Goal: Task Accomplishment & Management: Use online tool/utility

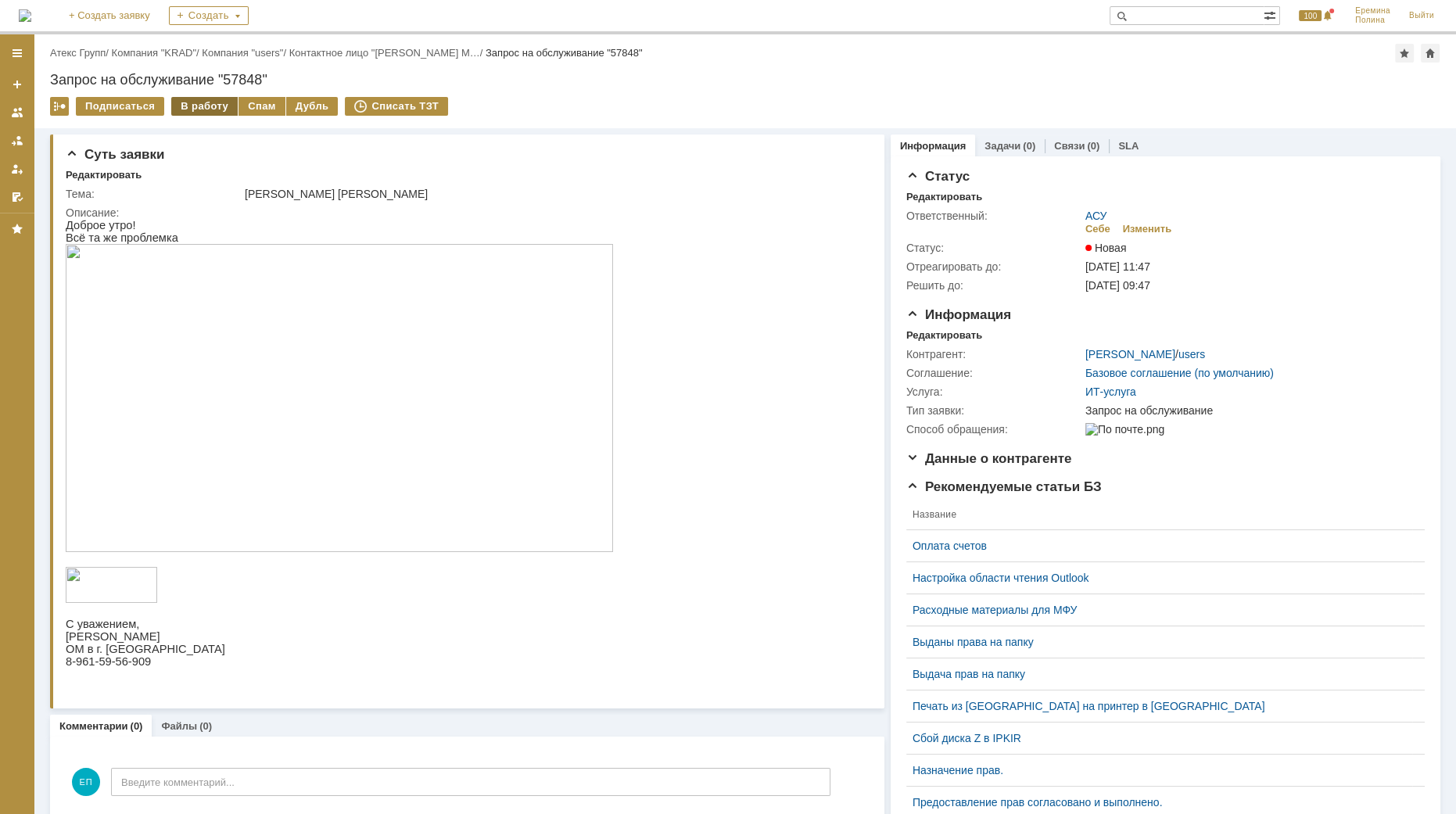
click at [204, 103] on div "В работу" at bounding box center [205, 106] width 67 height 19
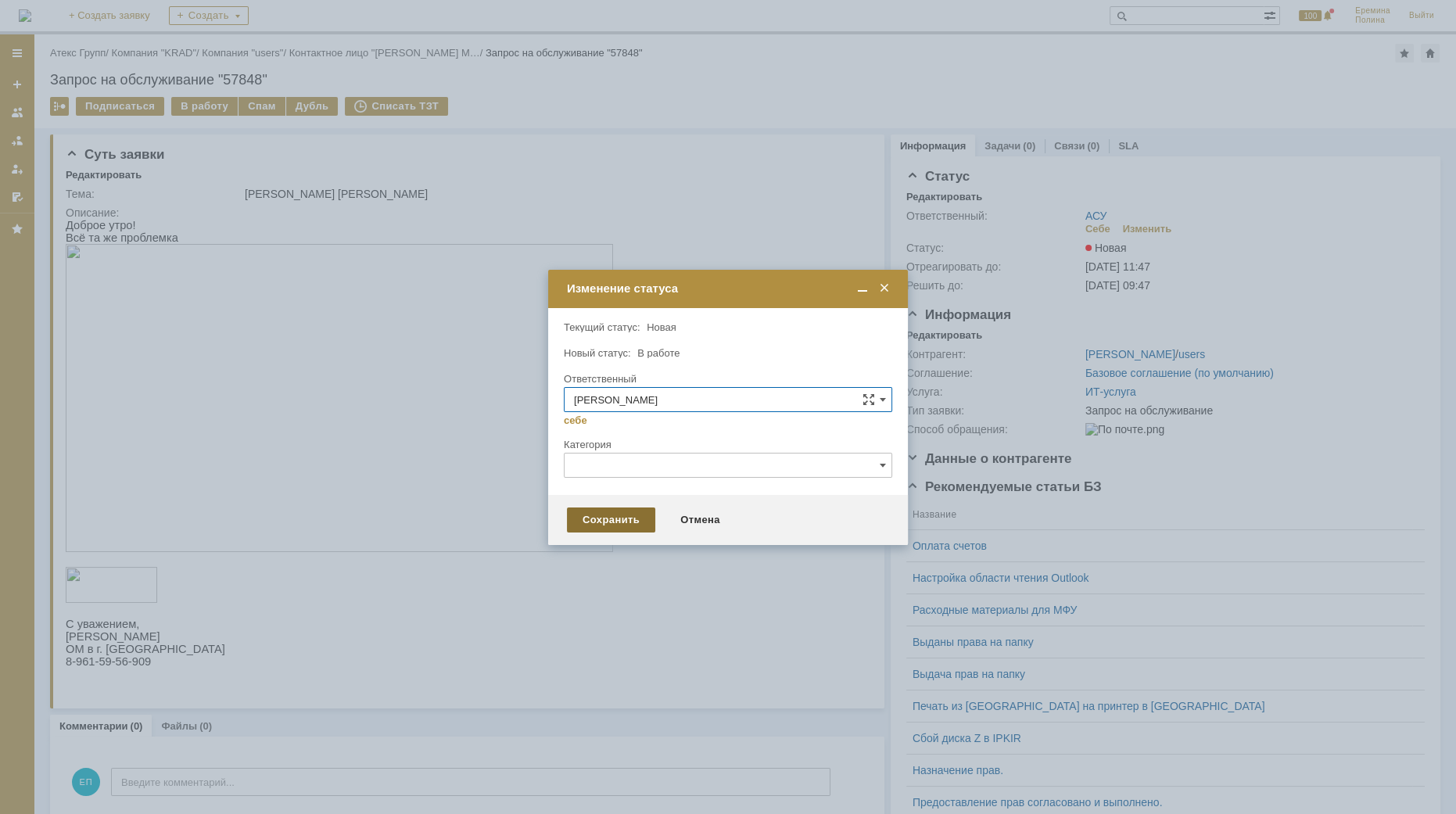
click at [611, 526] on div "Сохранить" at bounding box center [610, 520] width 88 height 25
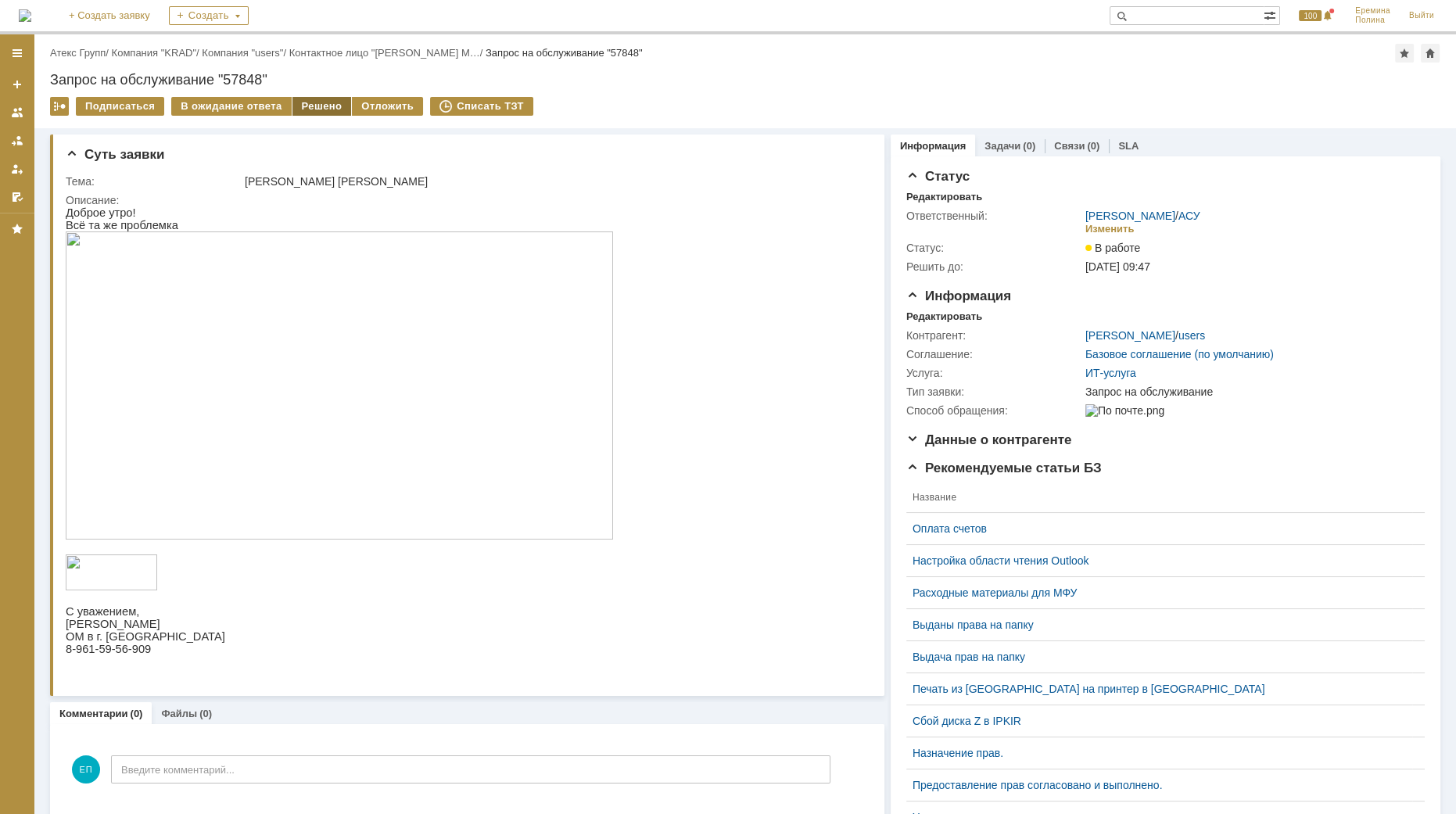
click at [312, 106] on div "Решено" at bounding box center [322, 106] width 59 height 19
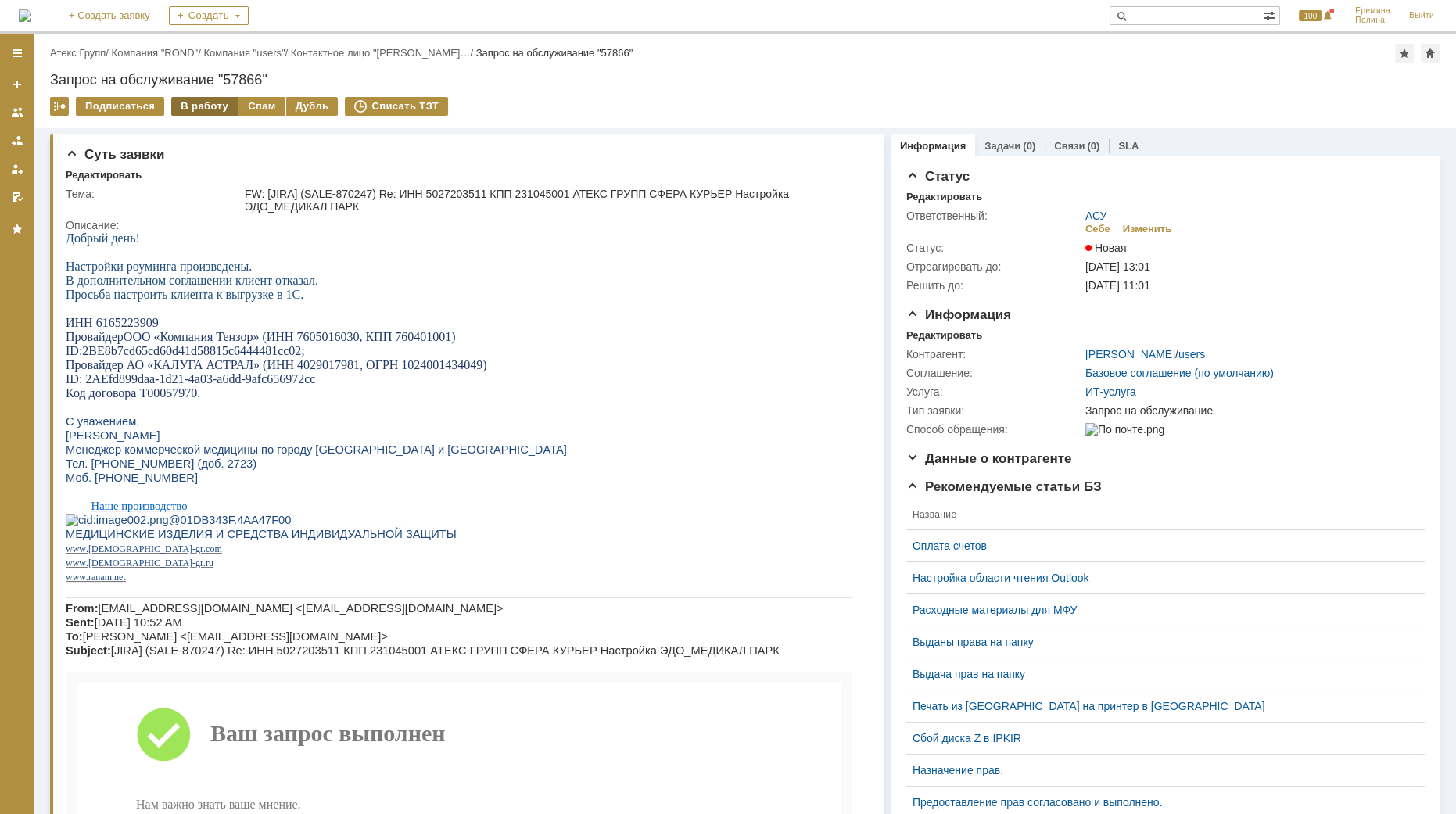
click at [191, 104] on div "В работу" at bounding box center [205, 106] width 67 height 19
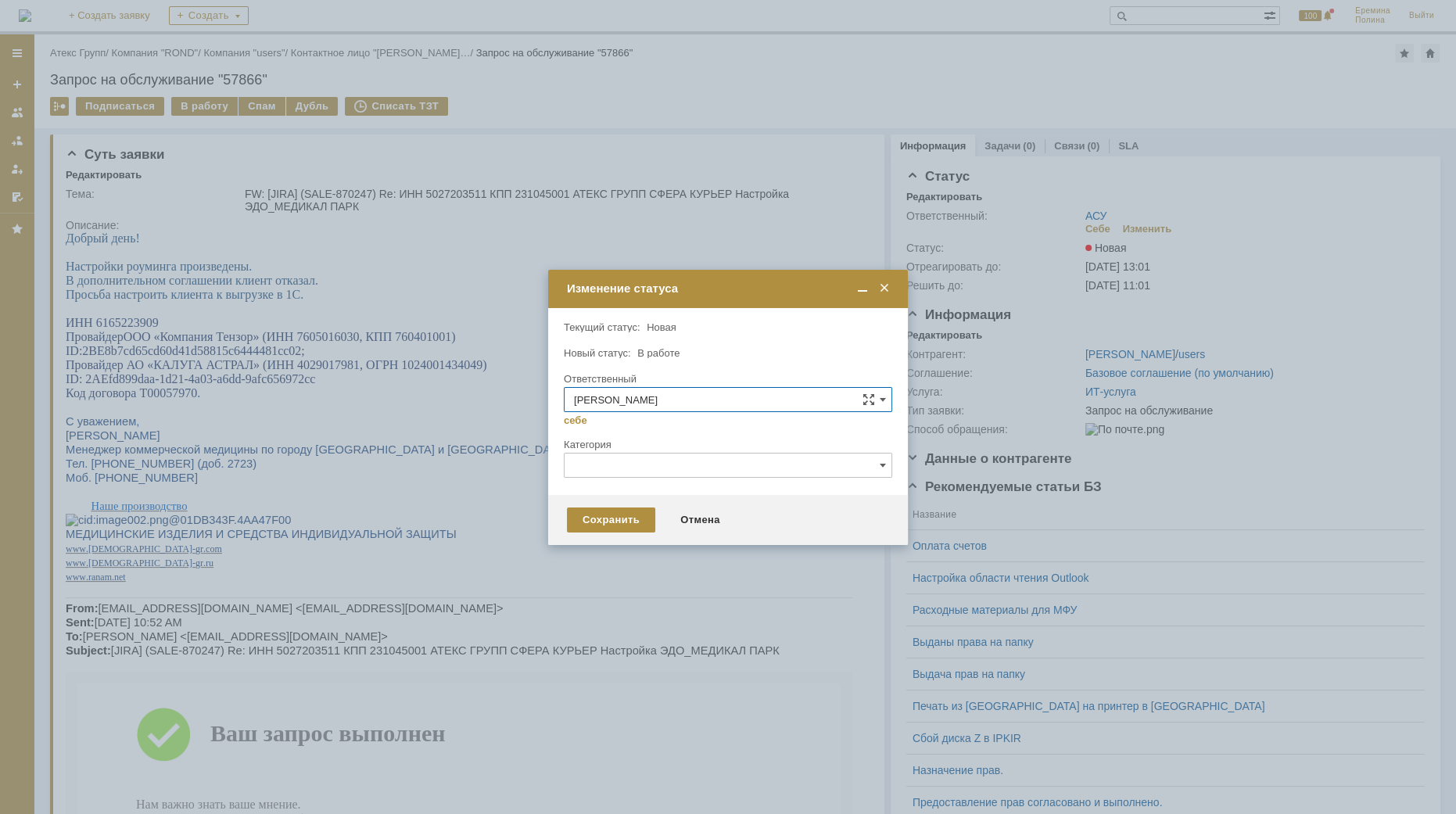
click at [621, 498] on div "Сохранить Отмена" at bounding box center [728, 520] width 360 height 50
click at [623, 513] on div "Сохранить" at bounding box center [610, 520] width 88 height 25
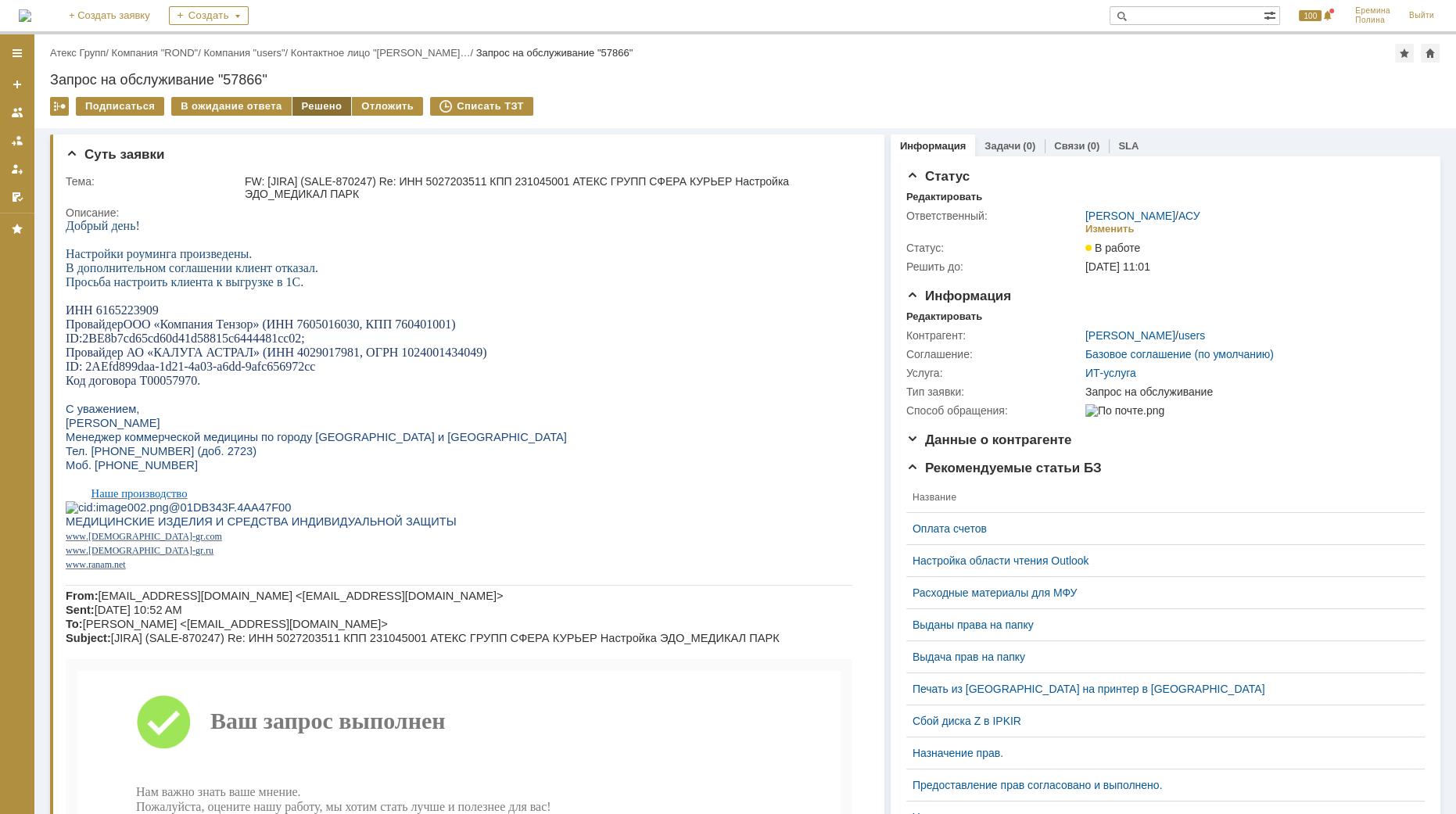
click at [329, 99] on div "Решено" at bounding box center [322, 106] width 59 height 19
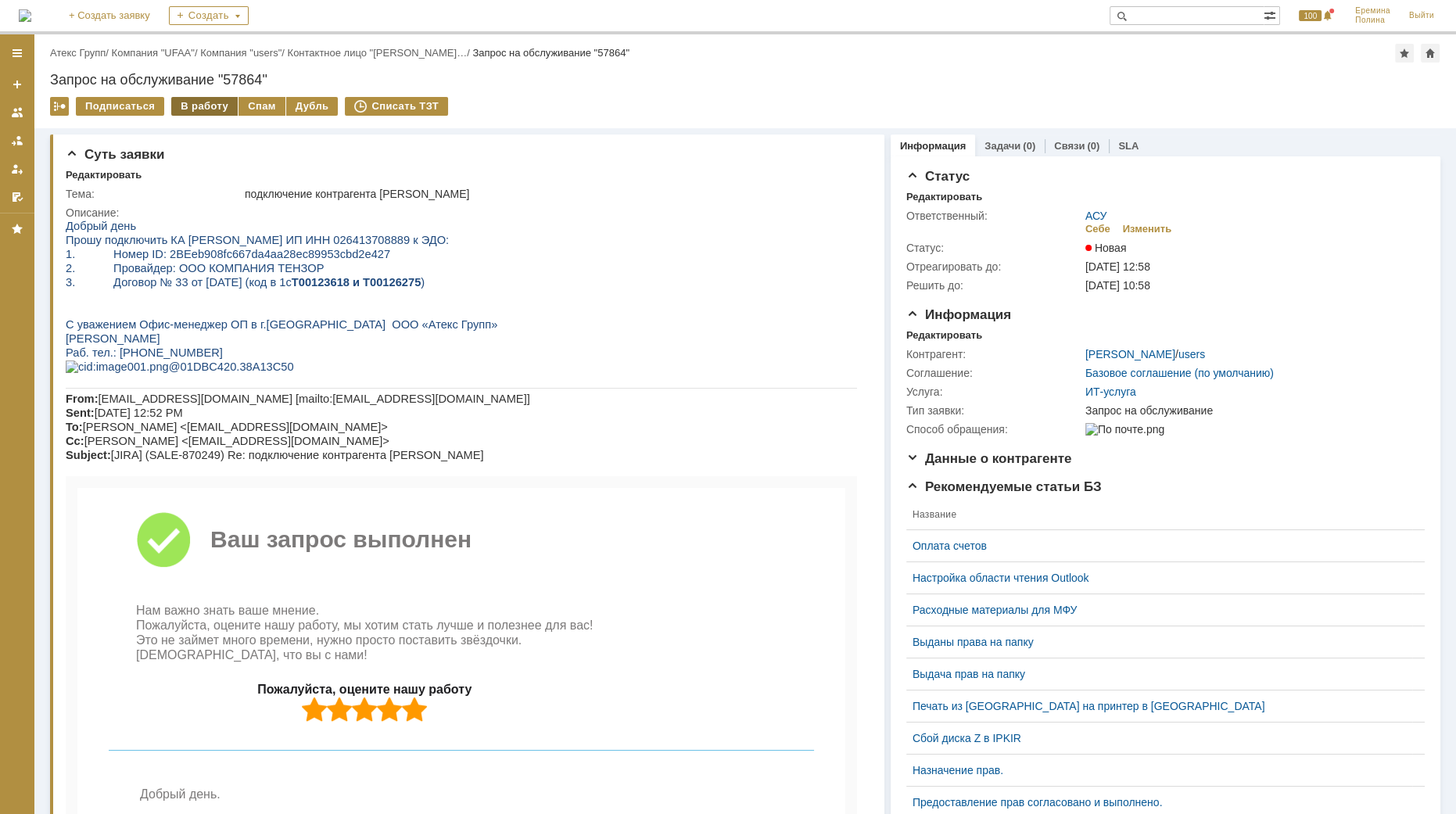
click at [208, 101] on div "В работу" at bounding box center [205, 106] width 67 height 19
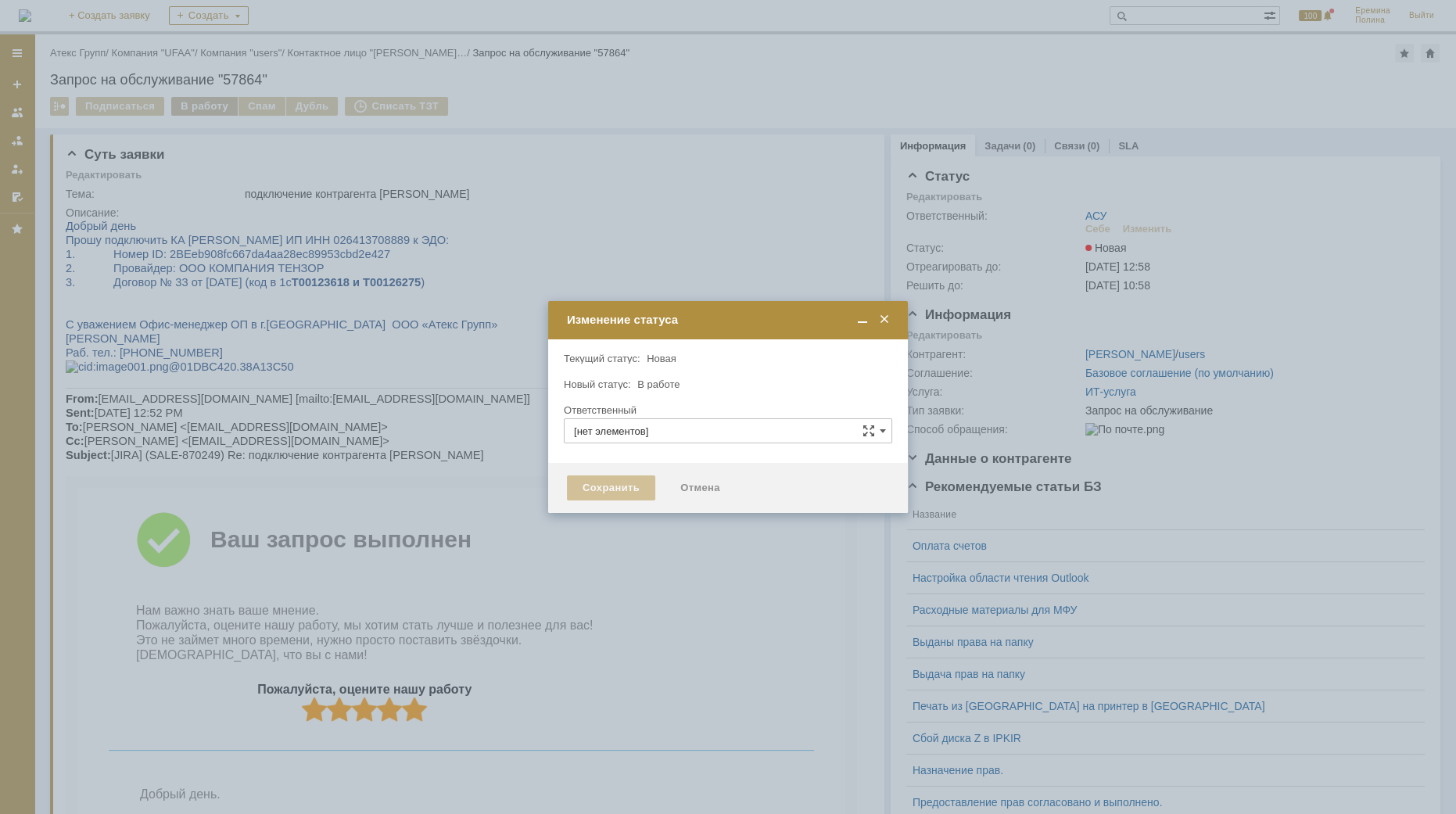
type input "АСУ"
type input "[PERSON_NAME]"
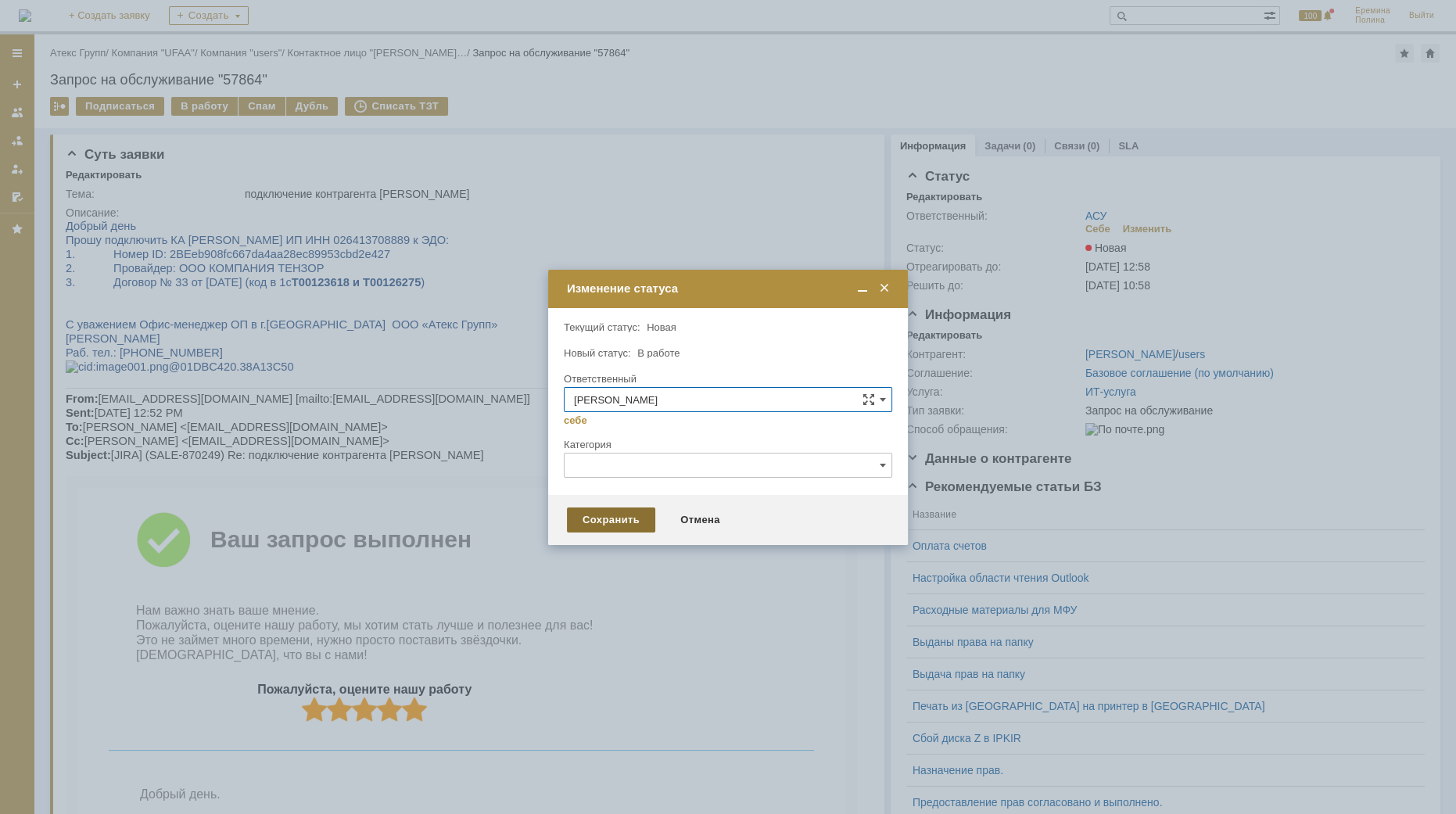
click at [604, 524] on div "Сохранить" at bounding box center [610, 520] width 88 height 25
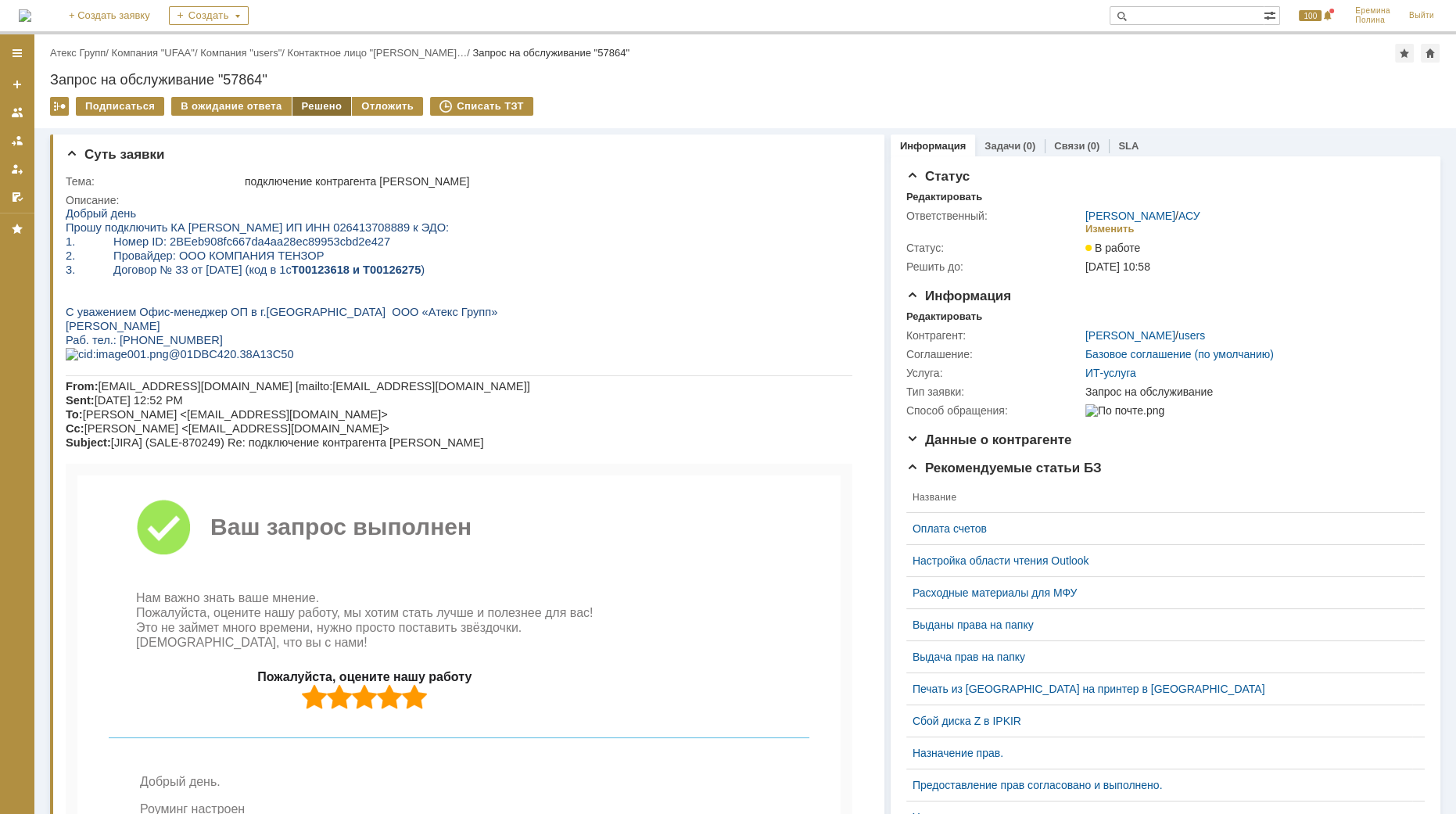
click at [315, 106] on div "Решено" at bounding box center [322, 106] width 59 height 19
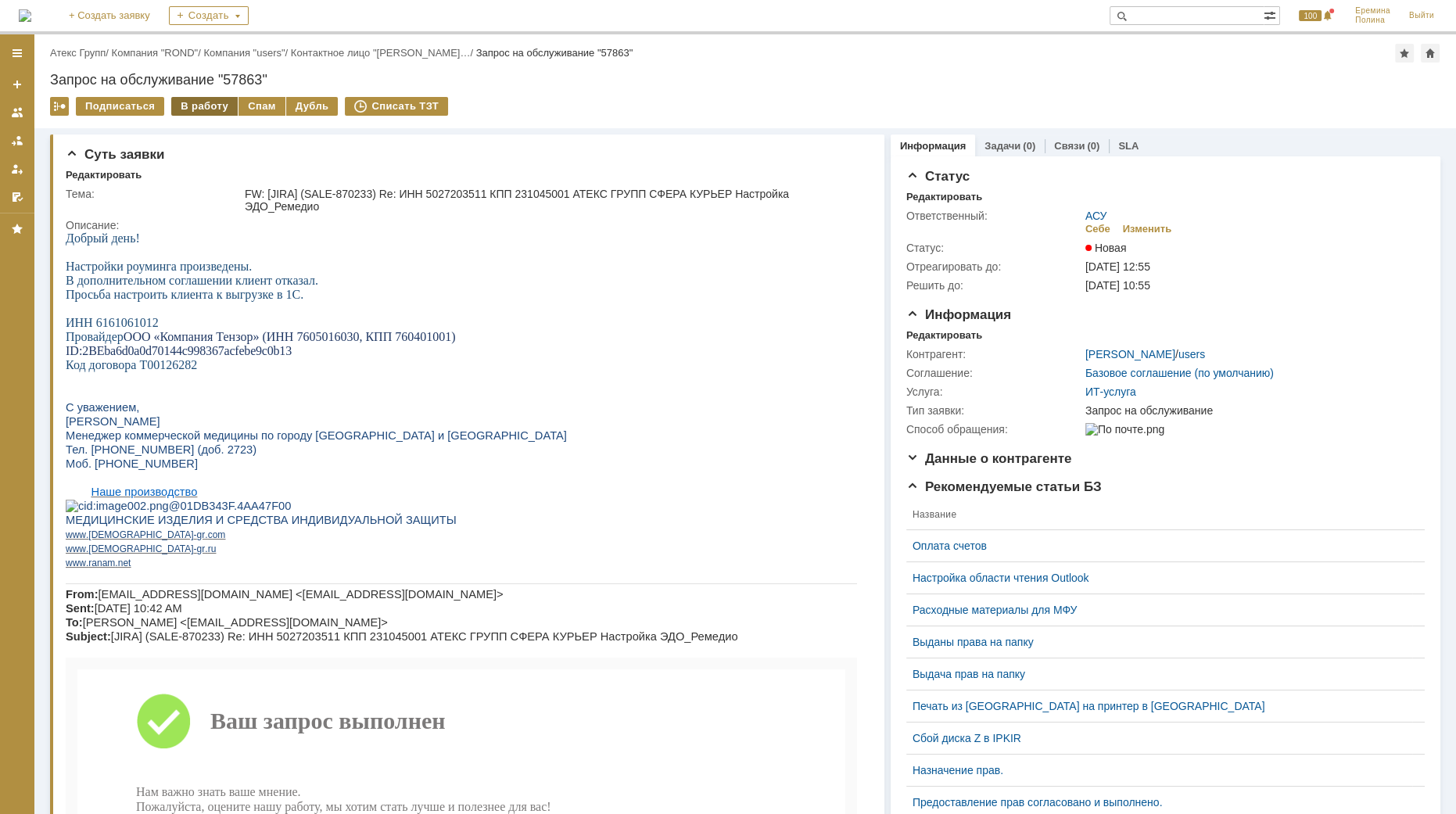
click at [180, 104] on div "В работу" at bounding box center [205, 106] width 67 height 19
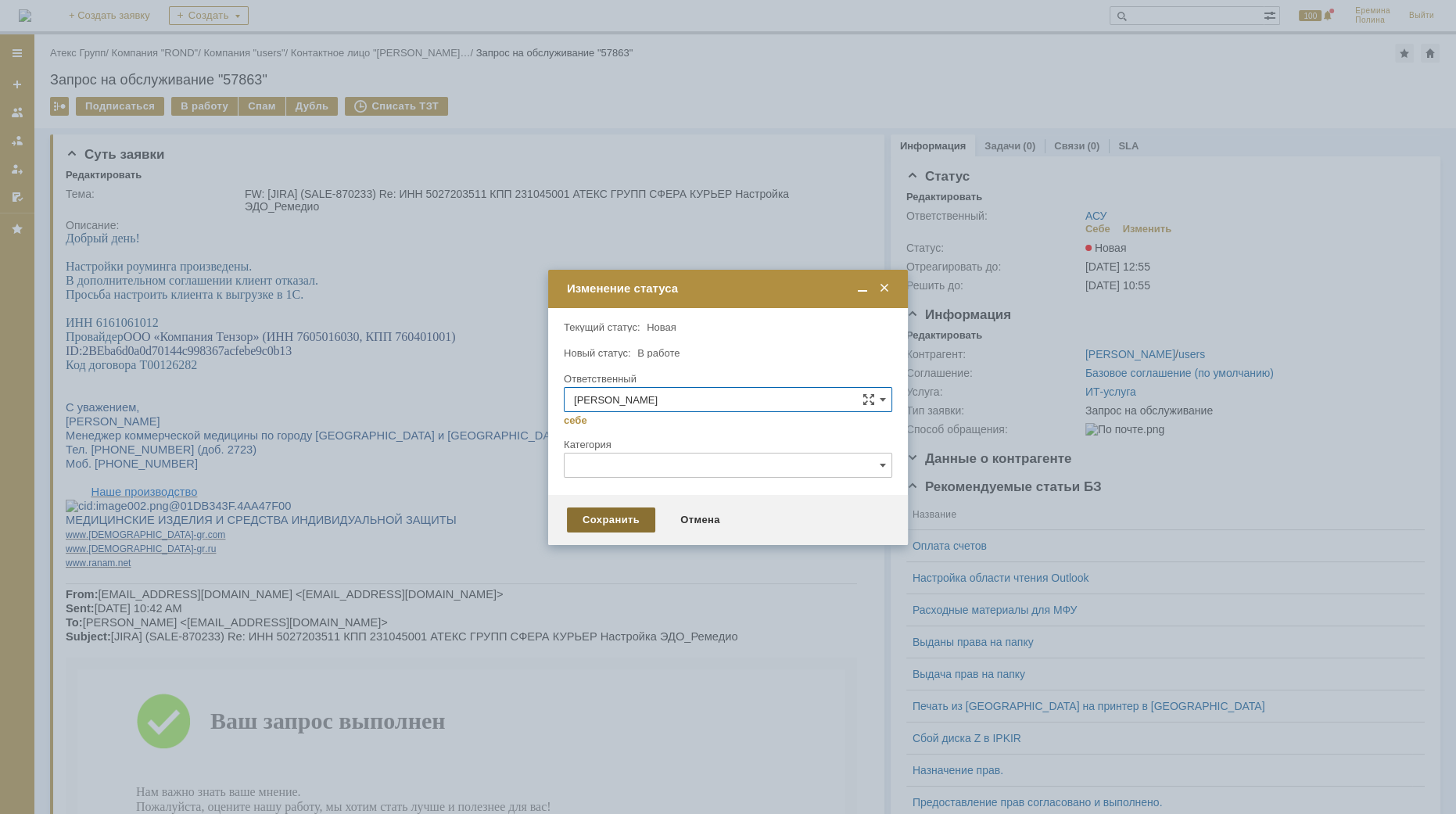
click at [573, 514] on div "Сохранить" at bounding box center [610, 520] width 88 height 25
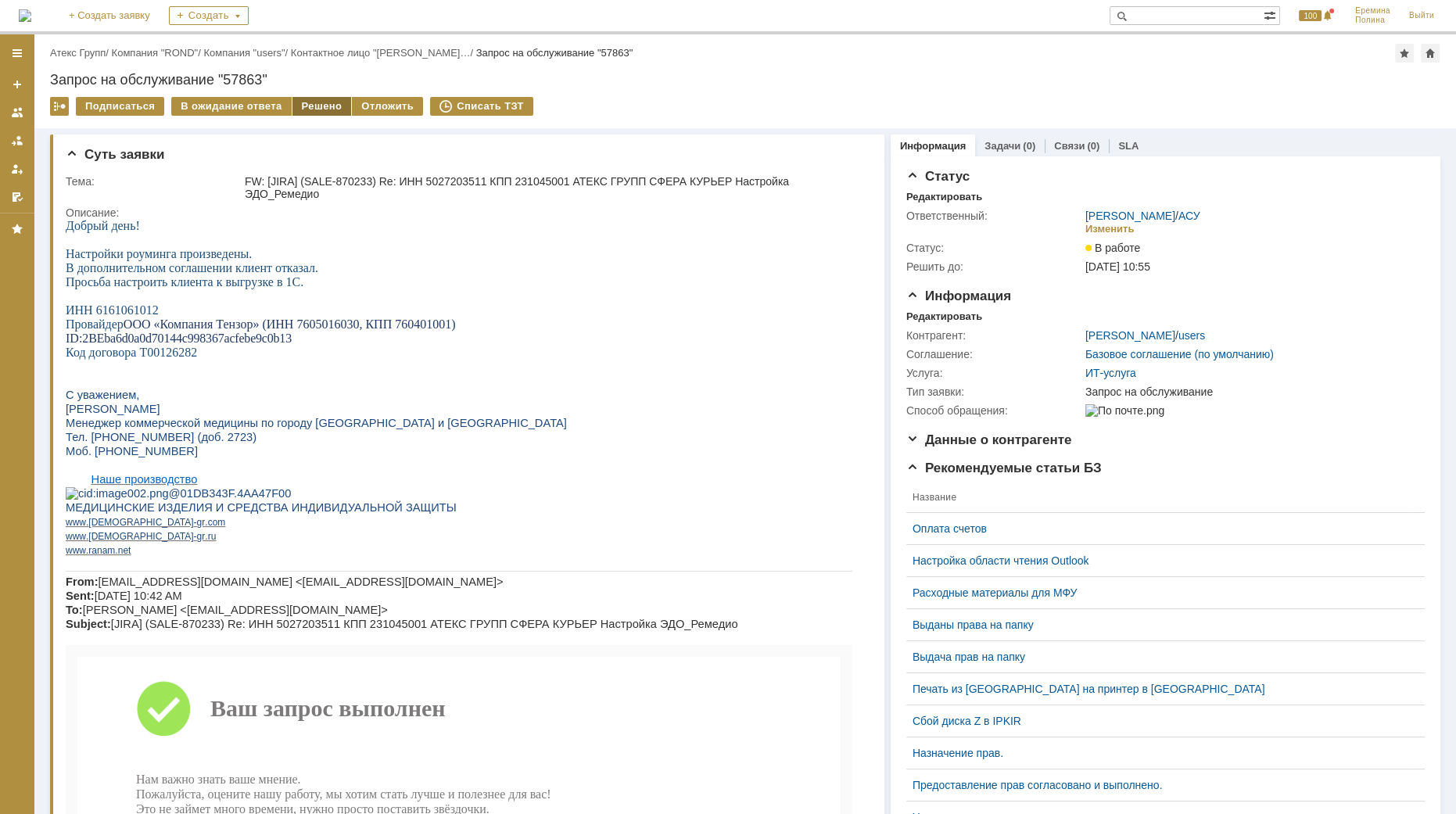
click at [299, 106] on div "Решено" at bounding box center [322, 106] width 59 height 19
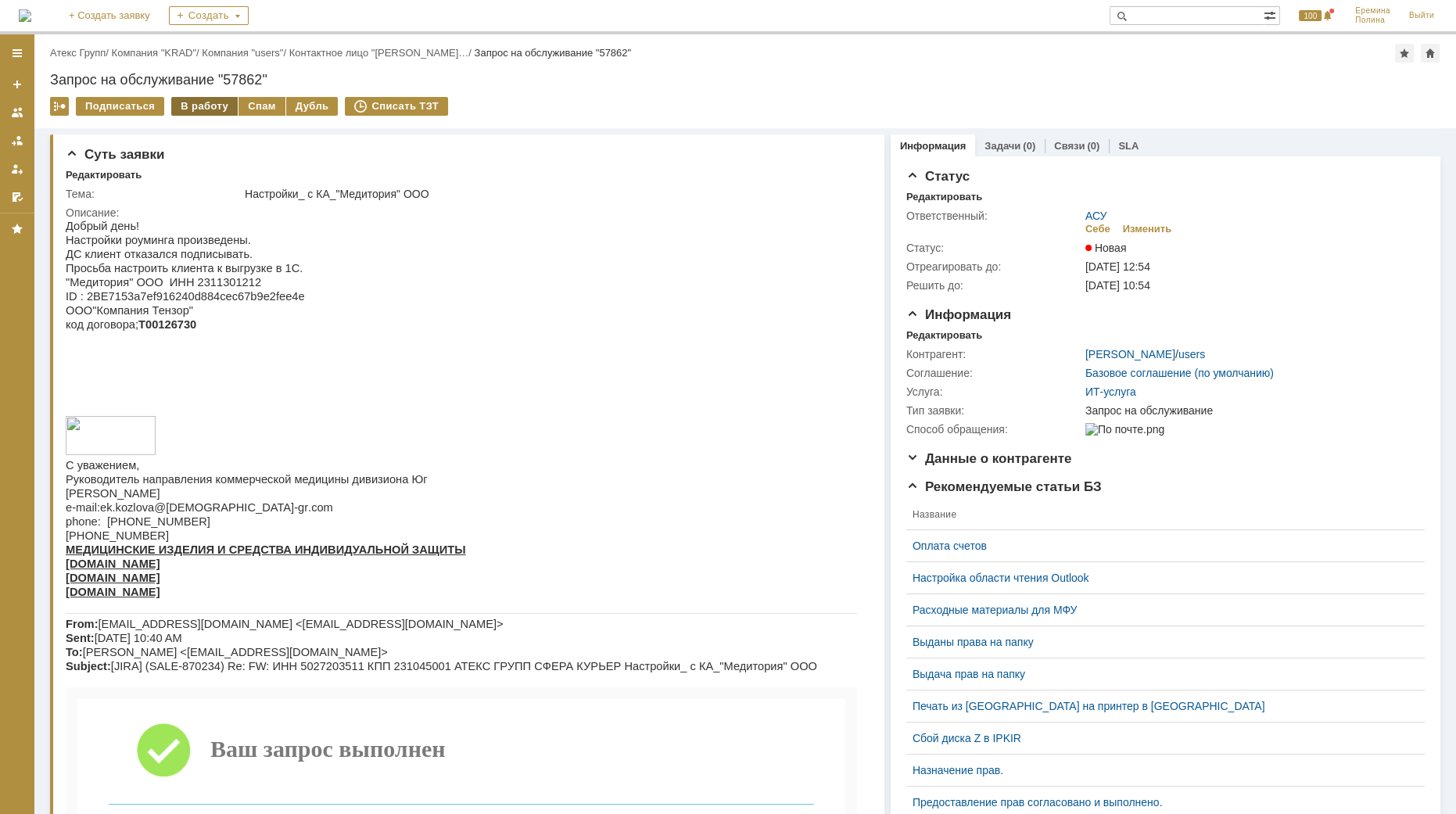
click at [205, 109] on div "В работу" at bounding box center [205, 106] width 67 height 19
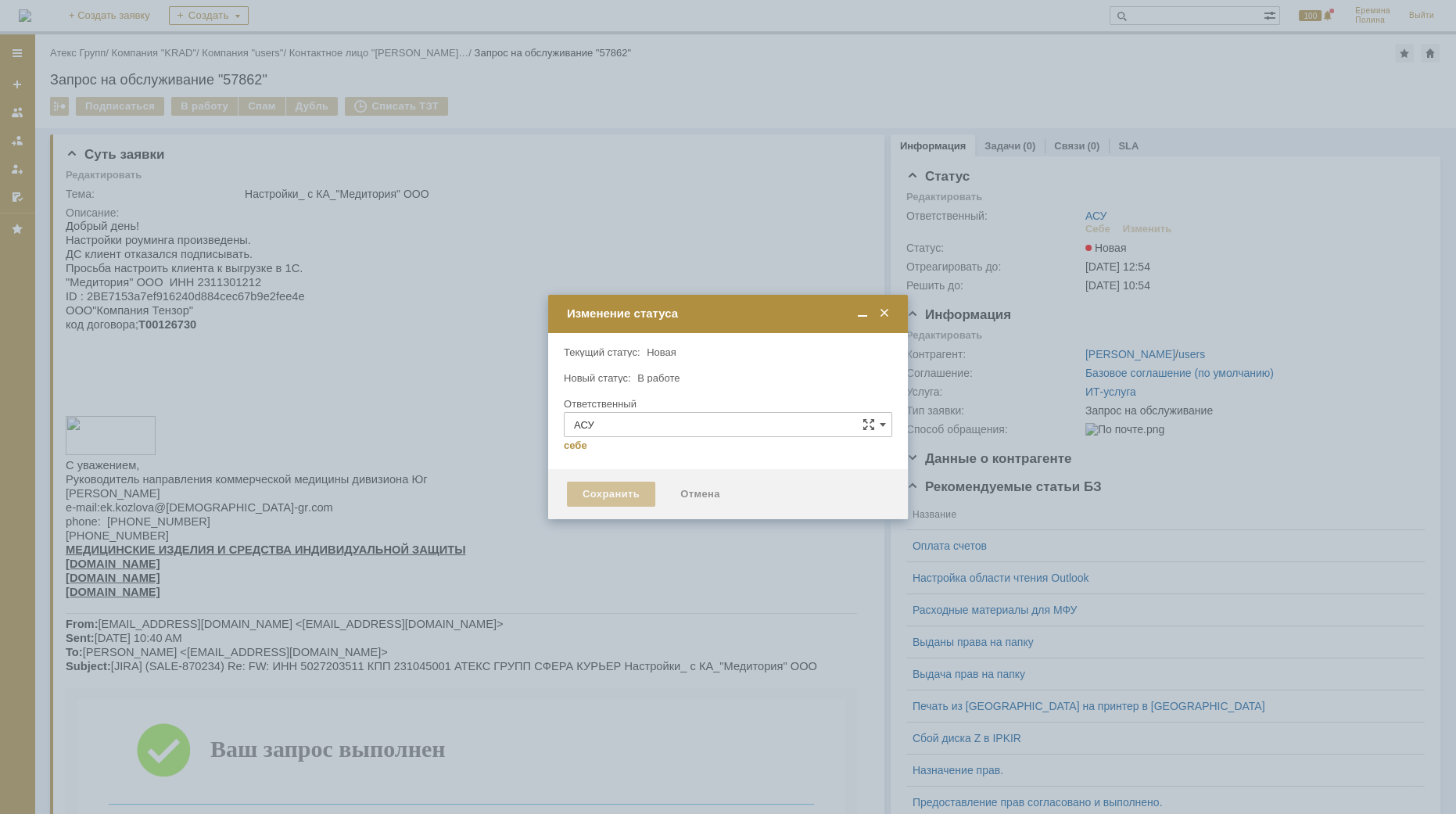
type input "[PERSON_NAME]"
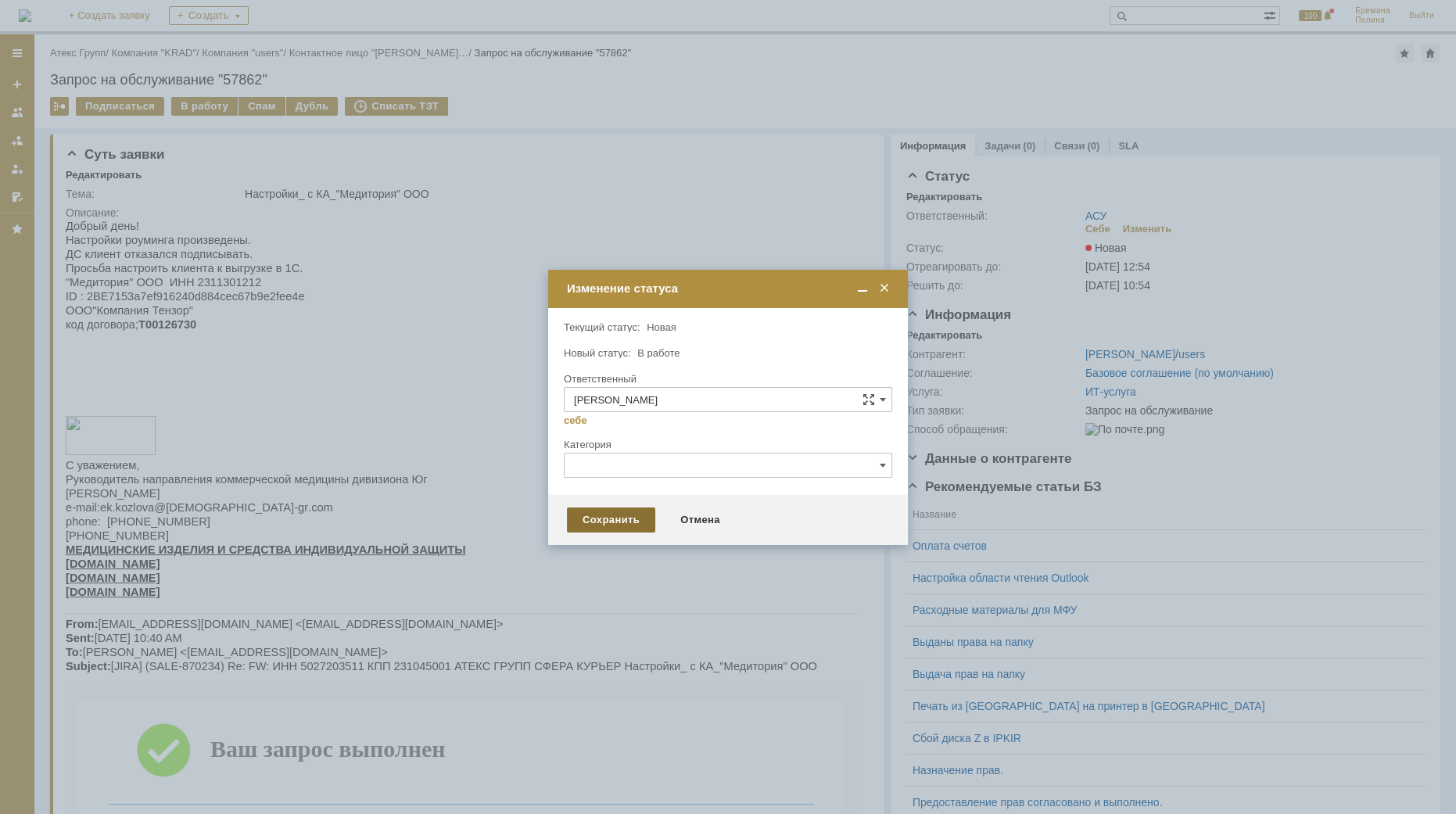
click at [590, 516] on div "Сохранить" at bounding box center [610, 520] width 88 height 25
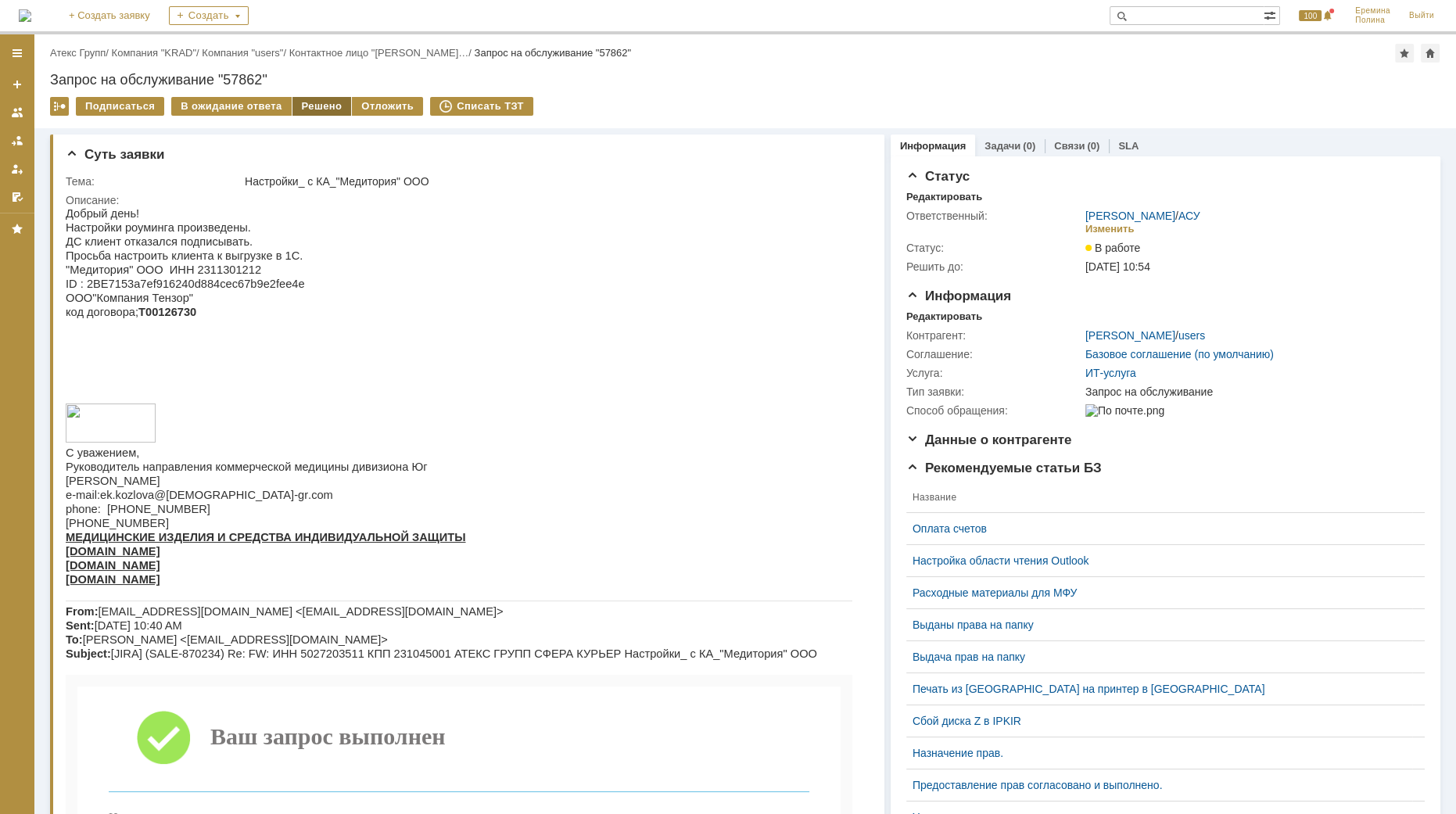
click at [303, 110] on div "Решено" at bounding box center [322, 106] width 59 height 19
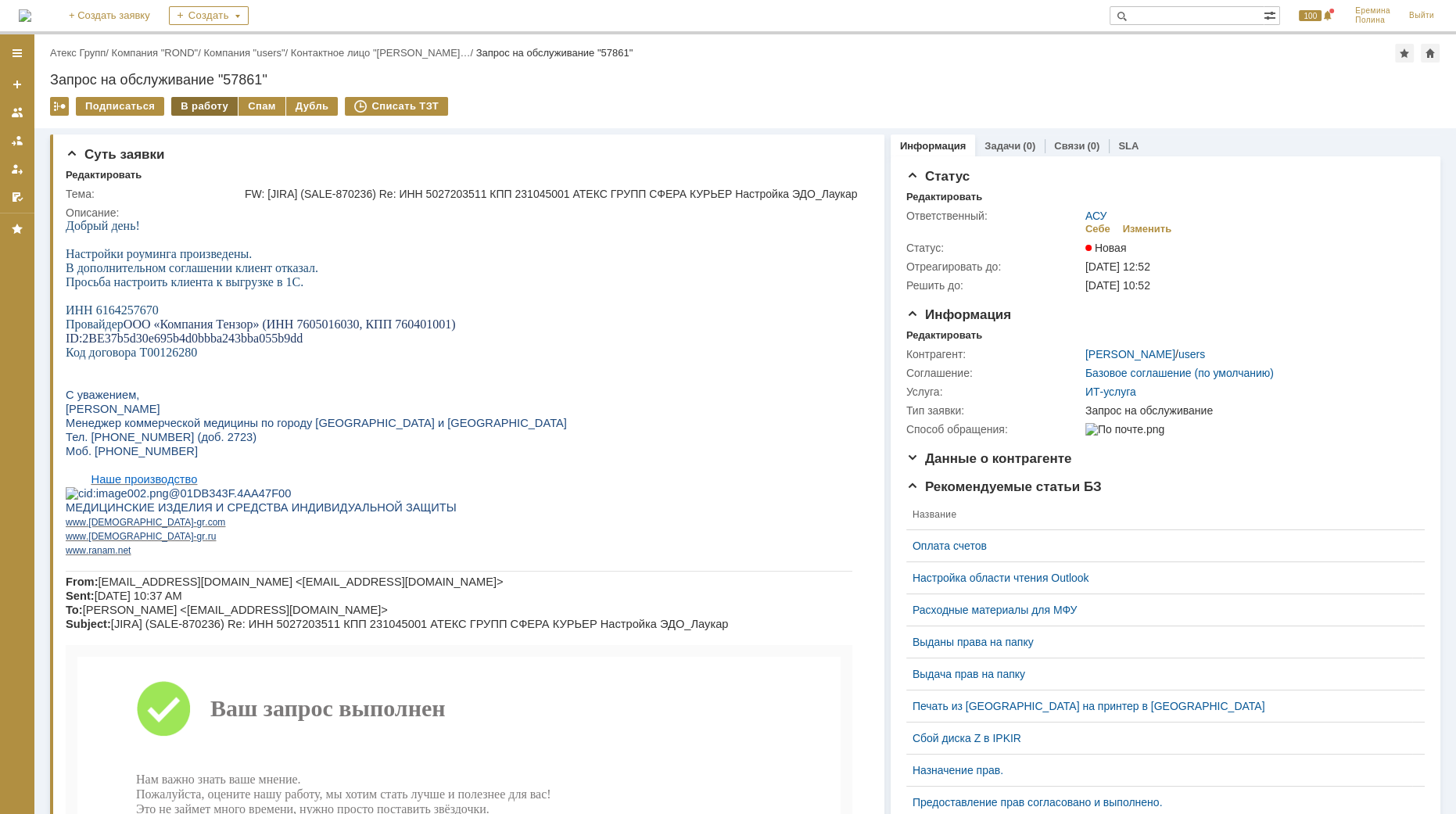
click at [204, 104] on div "В работу" at bounding box center [205, 106] width 67 height 19
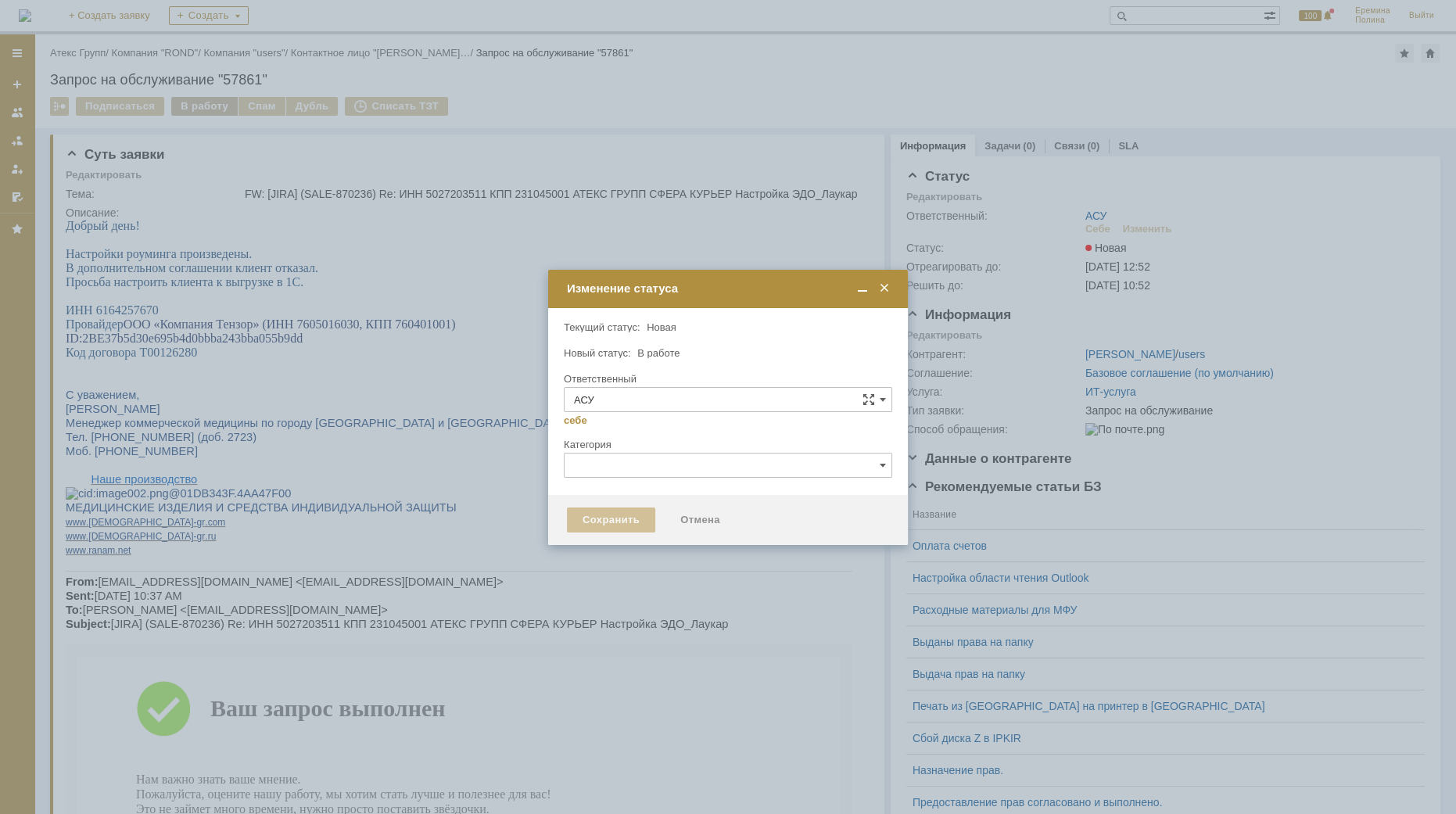
type input "[PERSON_NAME]"
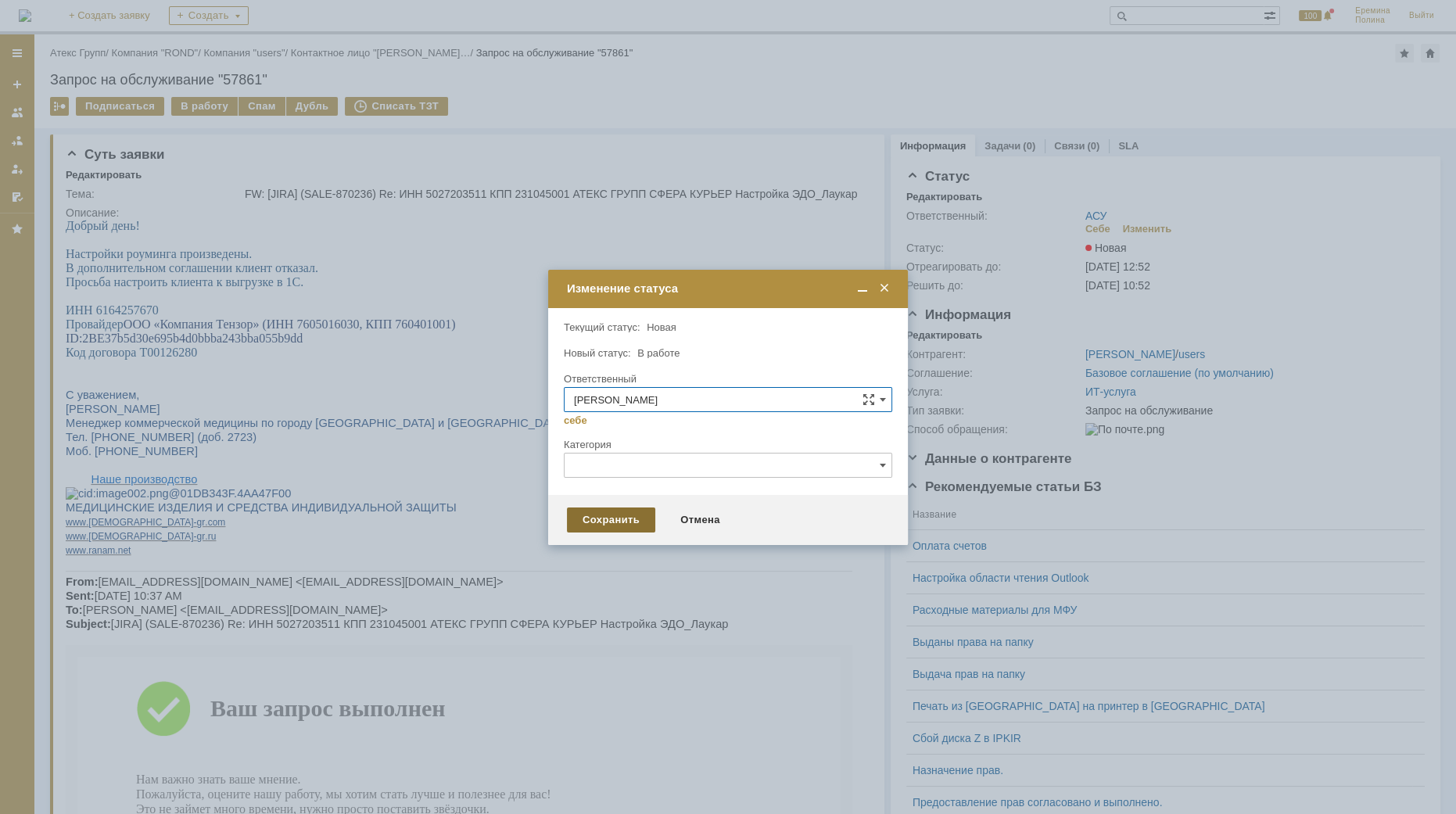
click at [591, 510] on div "Сохранить" at bounding box center [610, 520] width 88 height 25
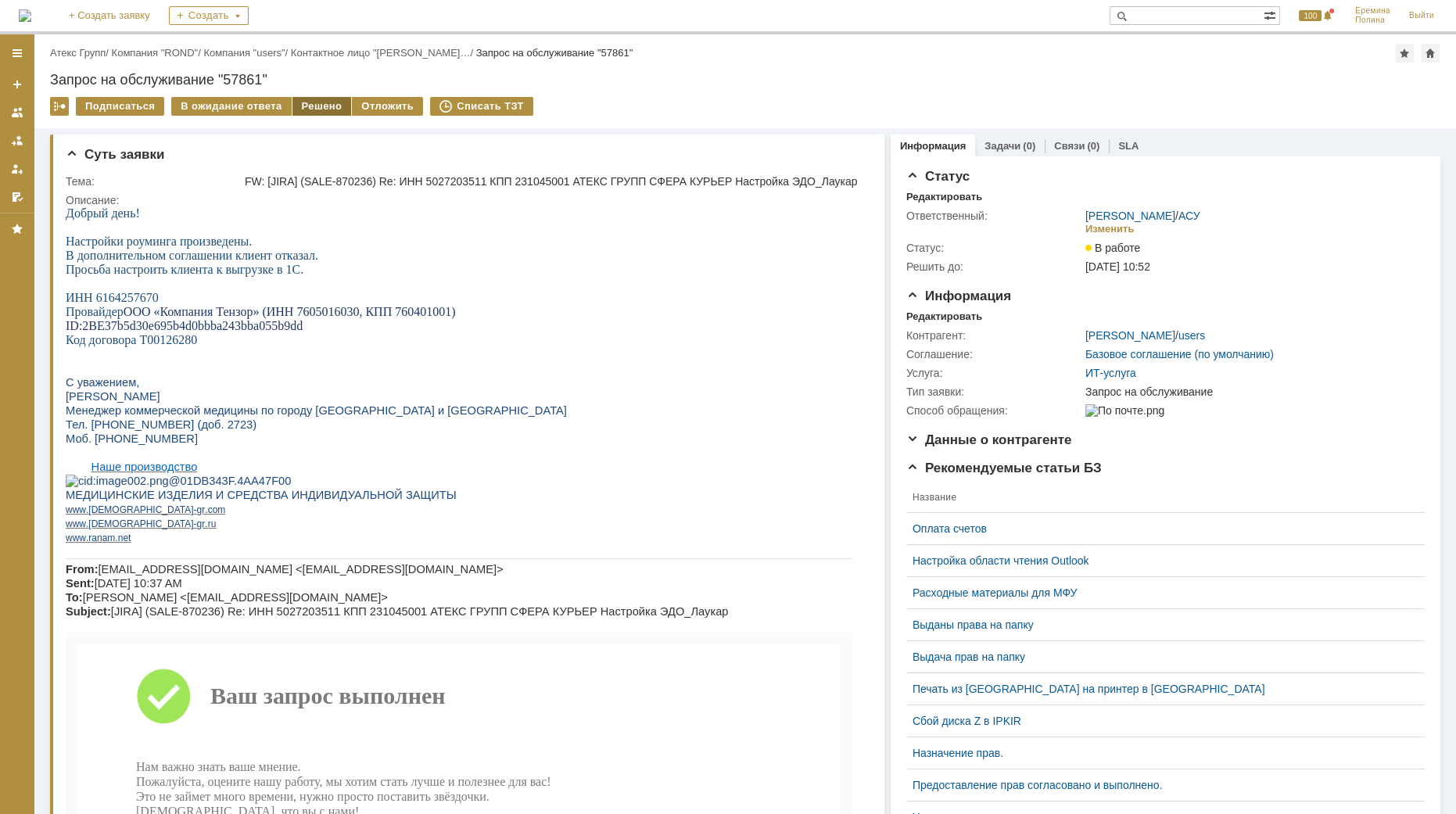
click at [310, 106] on div "Решено" at bounding box center [322, 106] width 59 height 19
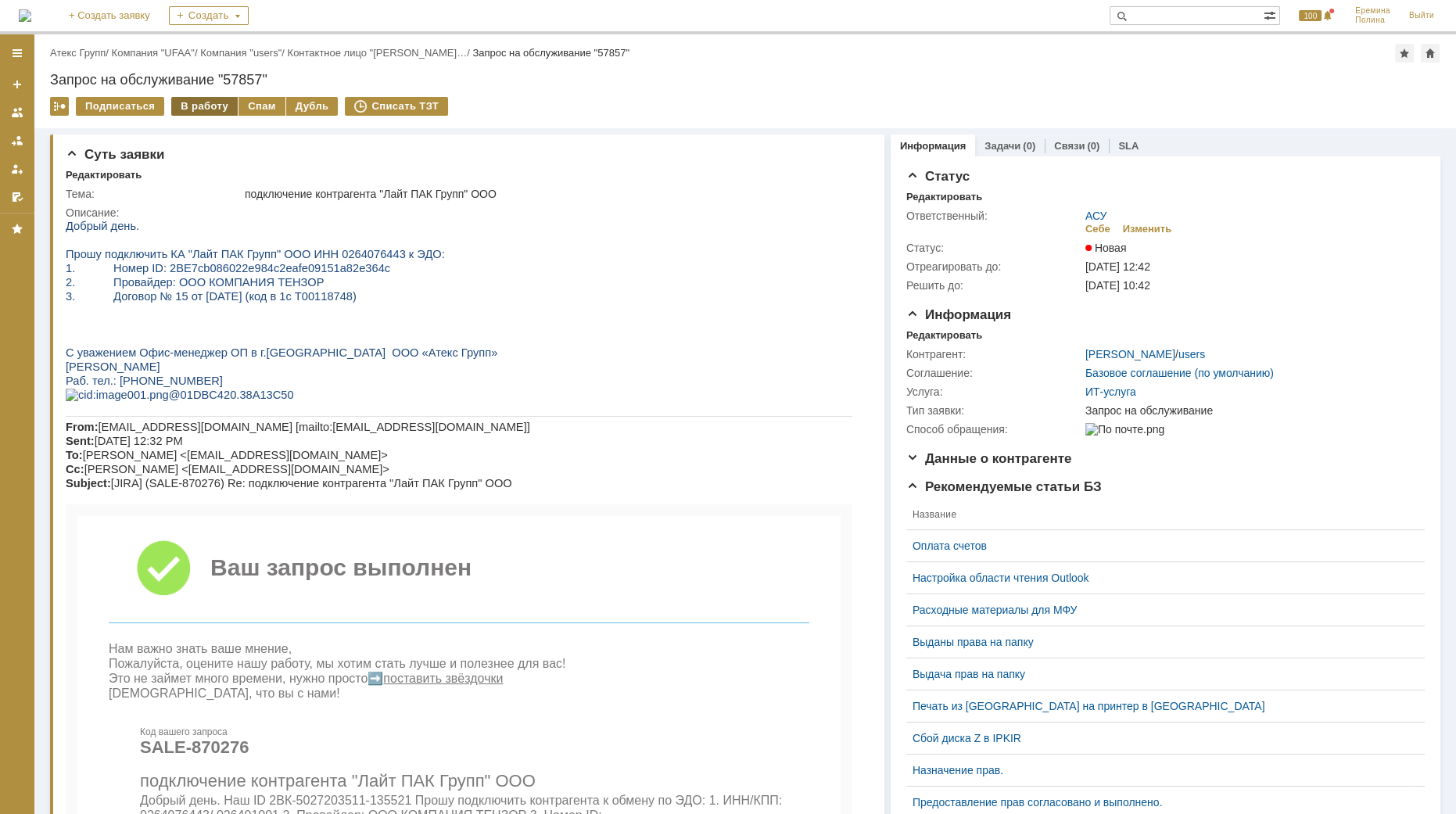
click at [181, 109] on div "В работу" at bounding box center [205, 106] width 67 height 19
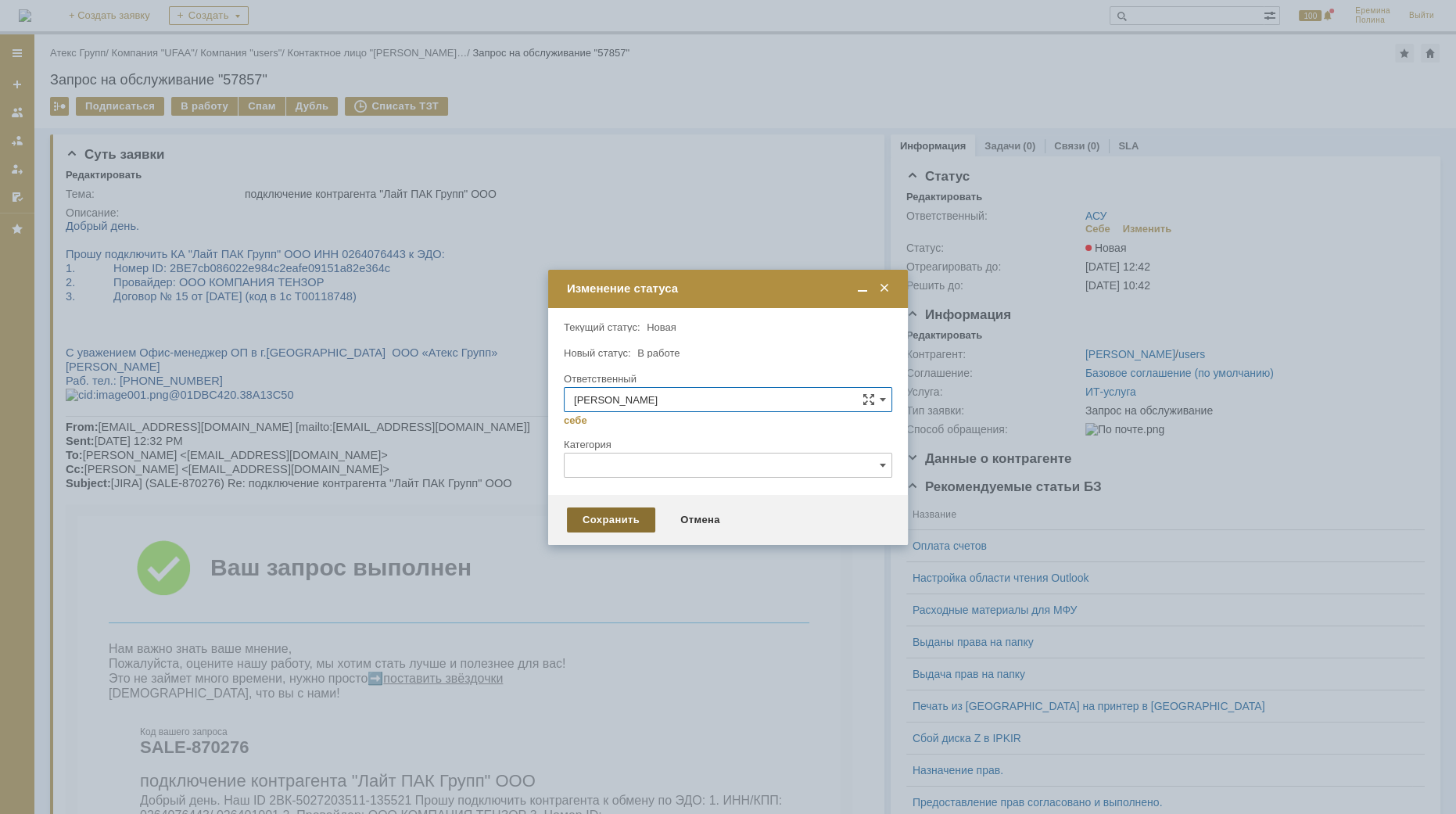
click at [593, 525] on div "Сохранить" at bounding box center [610, 520] width 88 height 25
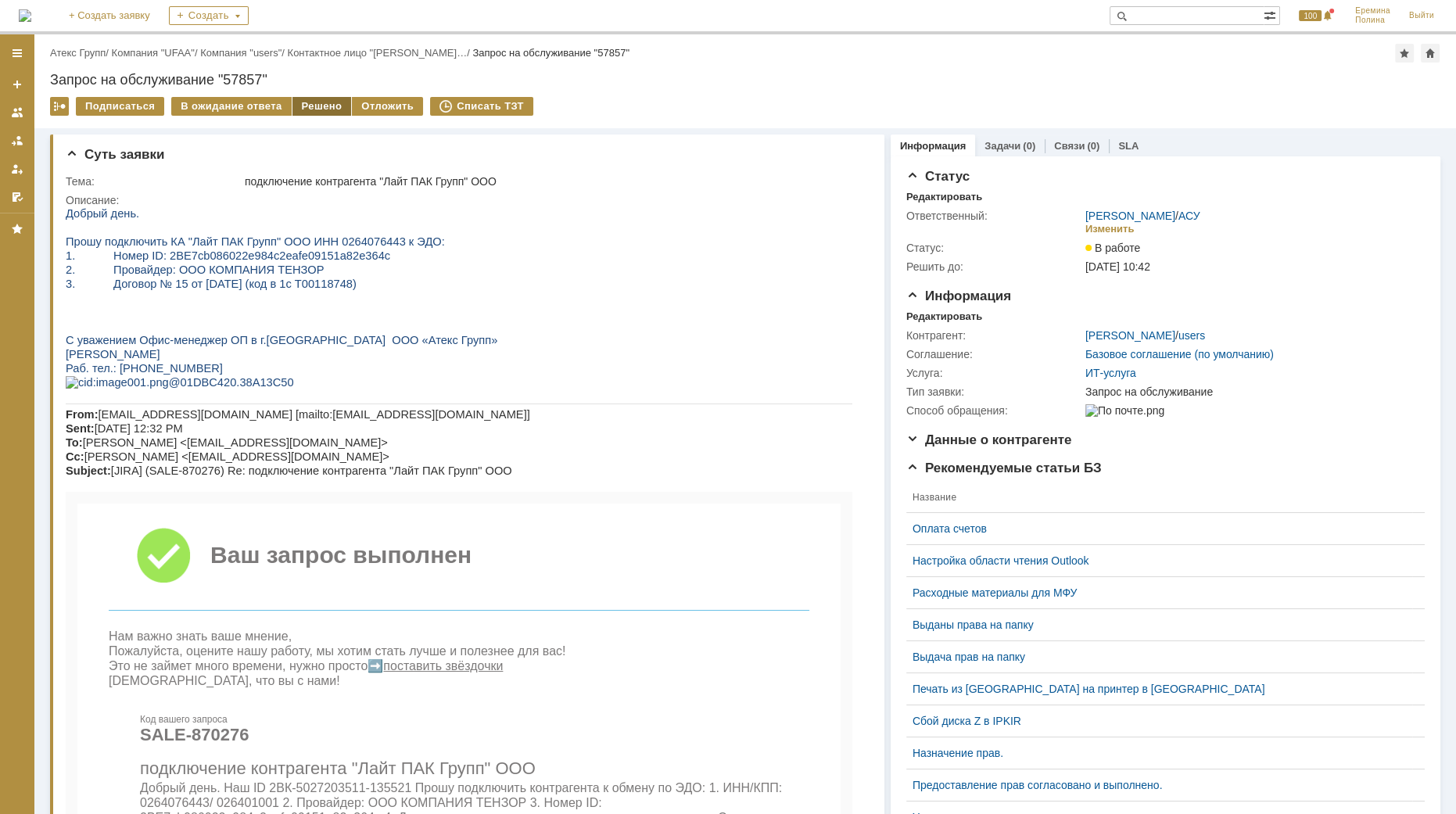
click at [313, 115] on div "Решено" at bounding box center [322, 106] width 59 height 19
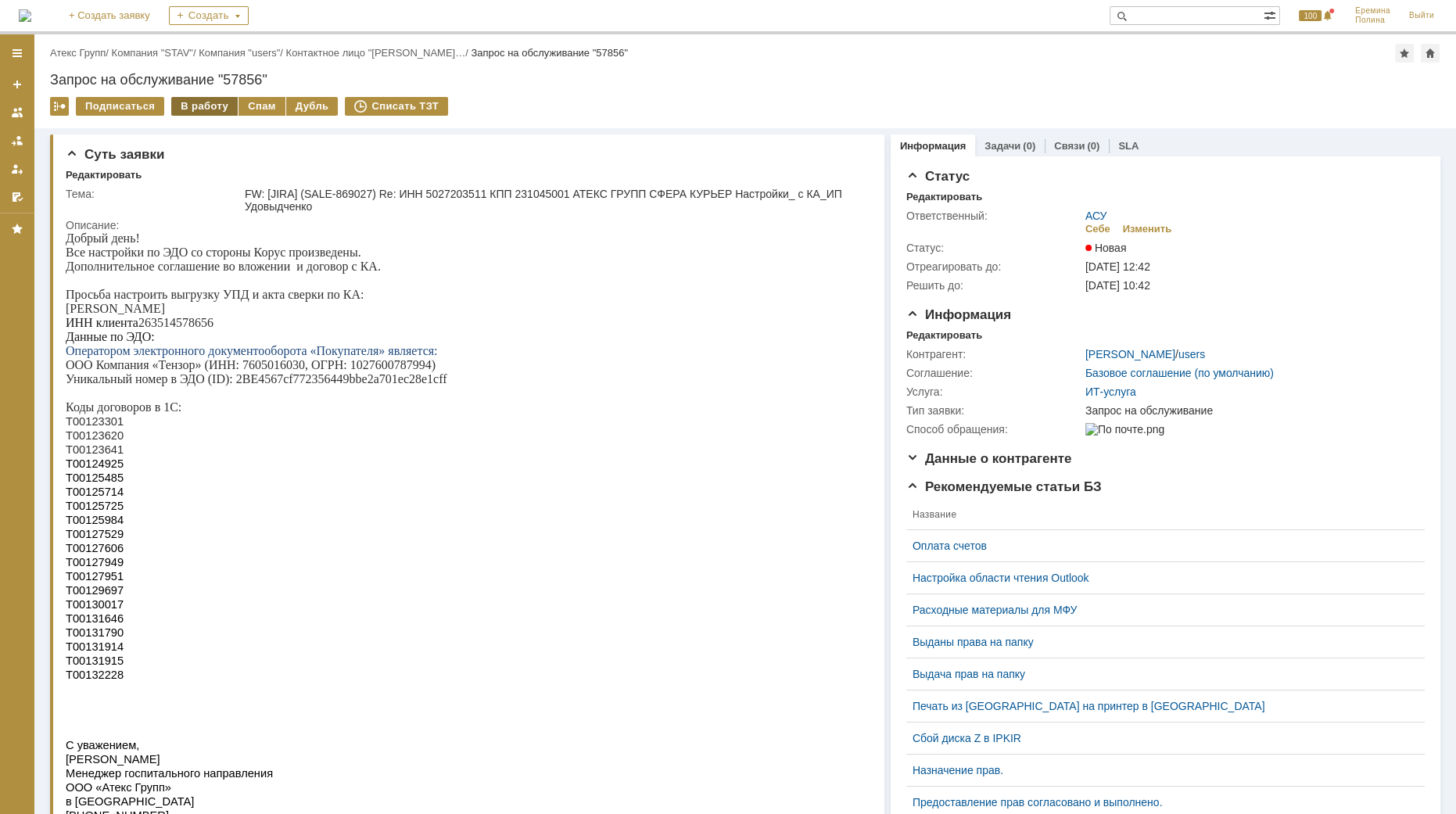
click at [206, 102] on div "В работу" at bounding box center [205, 106] width 67 height 19
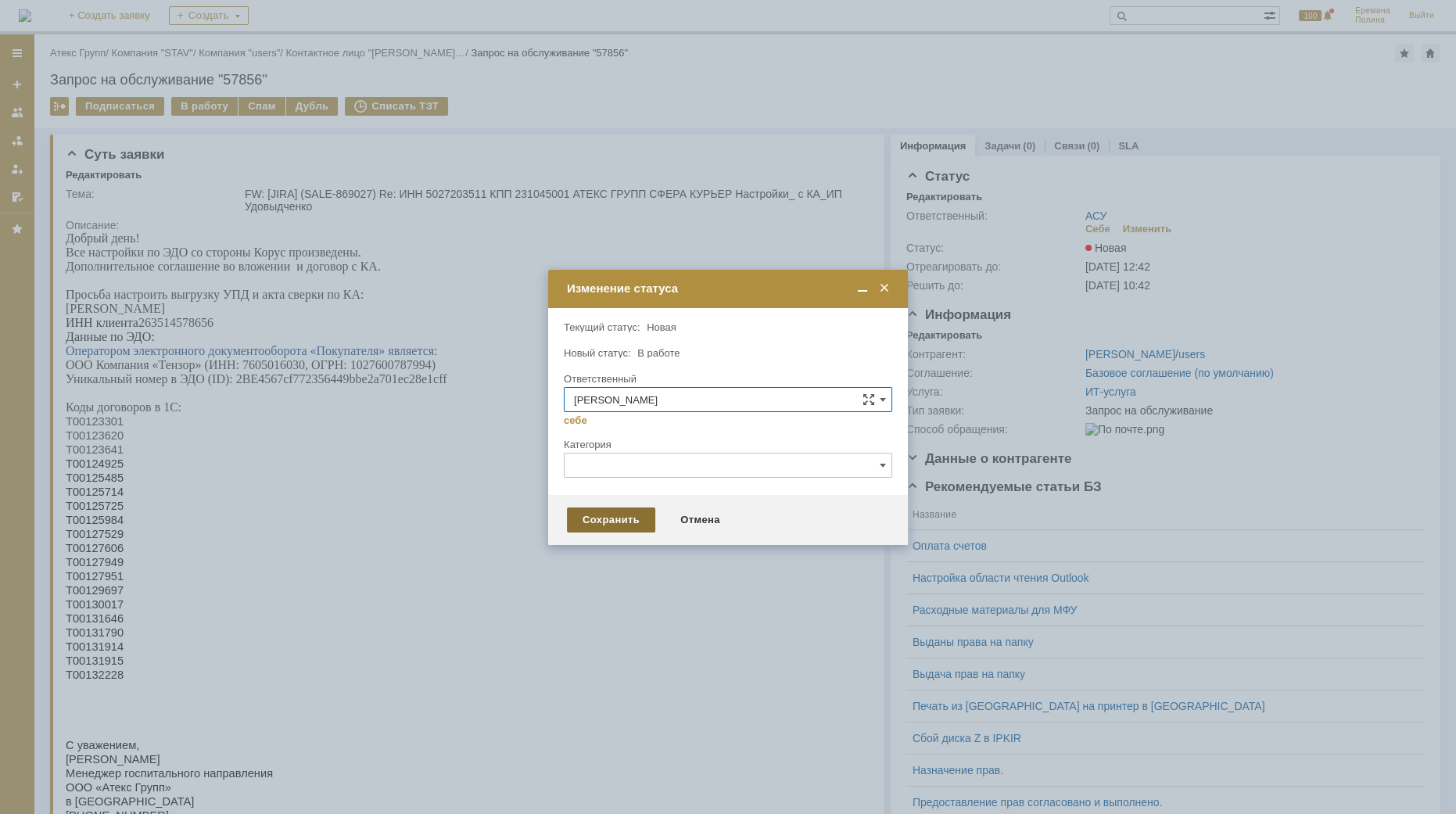
click at [594, 519] on div "Сохранить" at bounding box center [610, 520] width 88 height 25
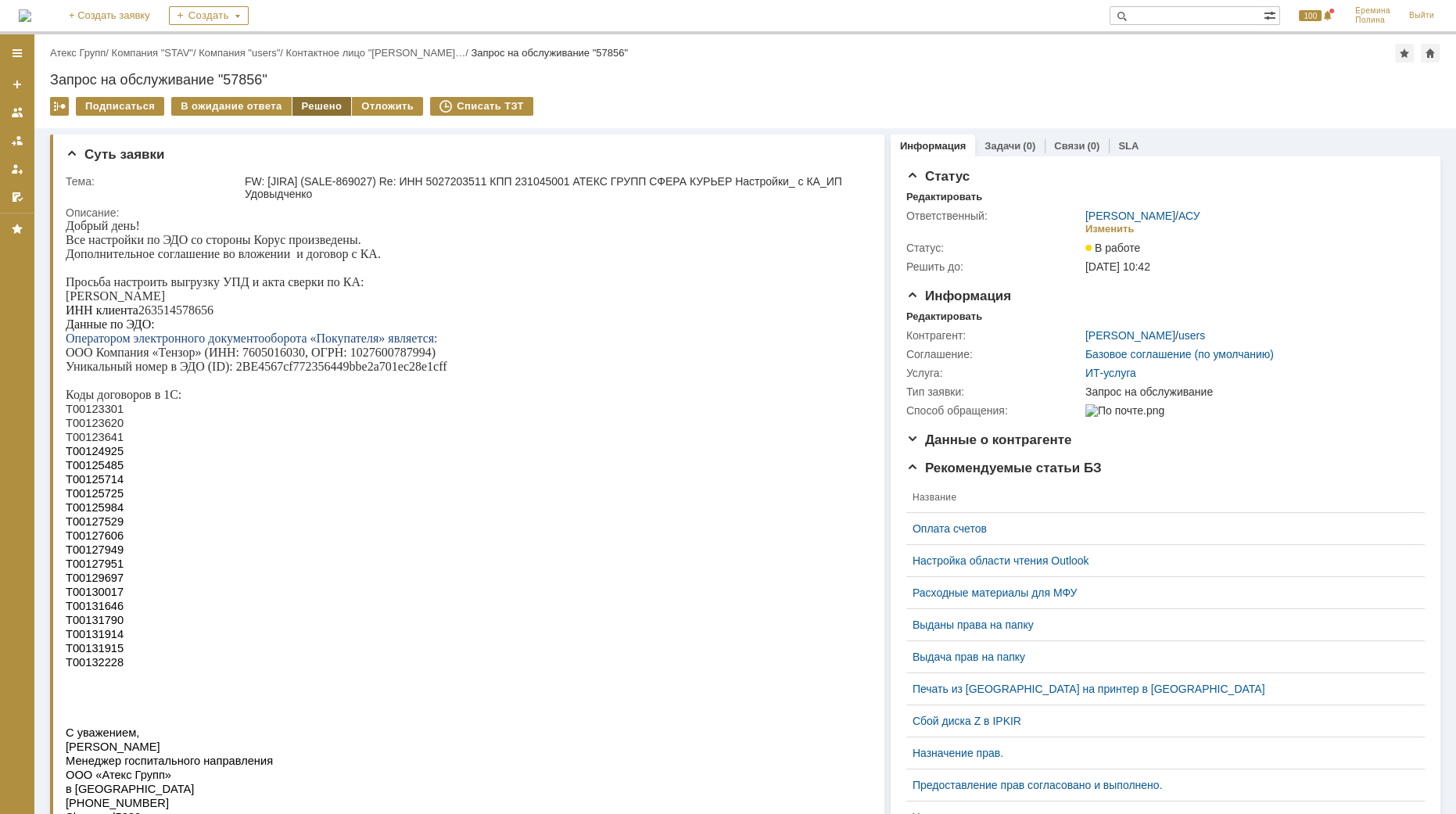
click at [314, 110] on div "Решено" at bounding box center [322, 106] width 59 height 19
